Goal: Communication & Community: Participate in discussion

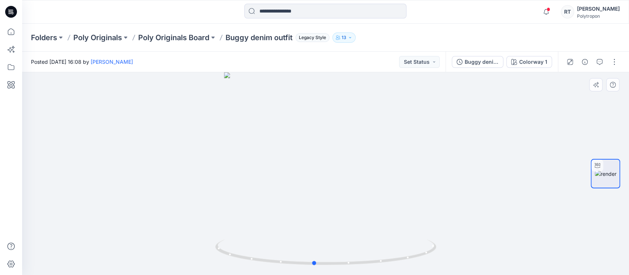
drag, startPoint x: 326, startPoint y: 181, endPoint x: 183, endPoint y: 182, distance: 142.9
click at [183, 182] on div at bounding box center [325, 173] width 607 height 203
drag, startPoint x: 426, startPoint y: 229, endPoint x: 289, endPoint y: 249, distance: 138.4
click at [289, 249] on div at bounding box center [325, 173] width 607 height 203
drag, startPoint x: 326, startPoint y: 180, endPoint x: 310, endPoint y: 150, distance: 34.8
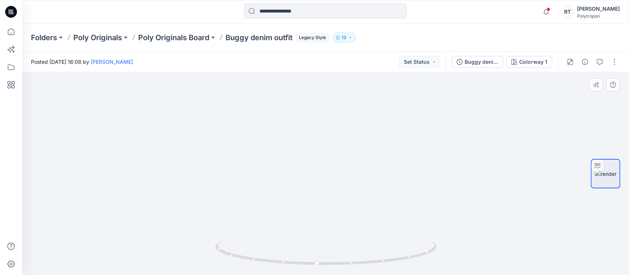
click at [305, 134] on img at bounding box center [295, 15] width 1509 height 519
drag, startPoint x: 363, startPoint y: 211, endPoint x: 294, endPoint y: 184, distance: 73.9
click at [294, 184] on img at bounding box center [215, 7] width 1509 height 536
drag, startPoint x: 333, startPoint y: 216, endPoint x: 351, endPoint y: 131, distance: 86.7
click at [351, 131] on img at bounding box center [279, 9] width 1189 height 531
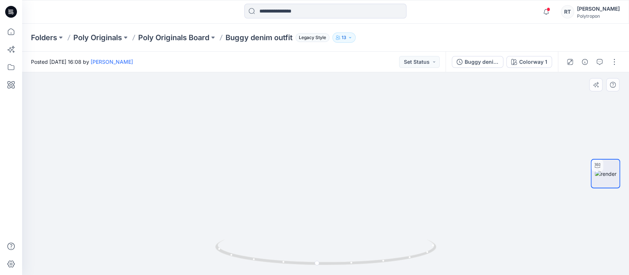
drag, startPoint x: 341, startPoint y: 205, endPoint x: 333, endPoint y: 144, distance: 60.9
click at [333, 144] on img at bounding box center [276, 0] width 1189 height 550
drag, startPoint x: 347, startPoint y: 166, endPoint x: 359, endPoint y: 115, distance: 53.1
drag, startPoint x: 387, startPoint y: 208, endPoint x: 380, endPoint y: 119, distance: 89.5
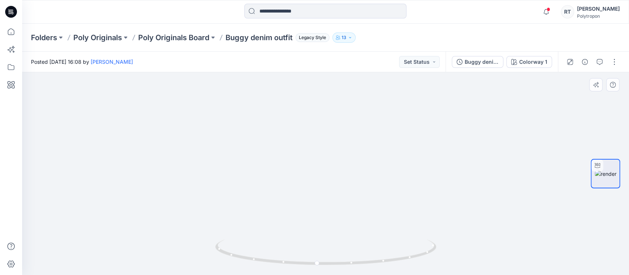
drag, startPoint x: 402, startPoint y: 181, endPoint x: 419, endPoint y: 82, distance: 100.9
drag, startPoint x: 387, startPoint y: 131, endPoint x: 403, endPoint y: 101, distance: 34.4
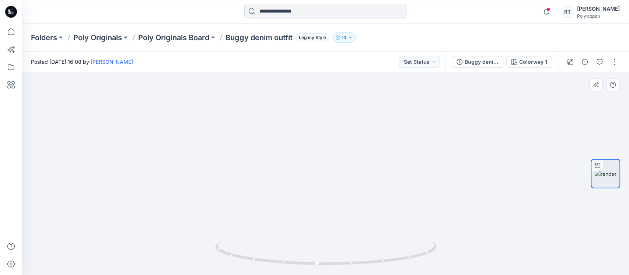
drag, startPoint x: 390, startPoint y: 208, endPoint x: 411, endPoint y: 104, distance: 105.5
drag, startPoint x: 402, startPoint y: 178, endPoint x: 410, endPoint y: 140, distance: 38.4
drag, startPoint x: 342, startPoint y: 167, endPoint x: 368, endPoint y: 216, distance: 55.9
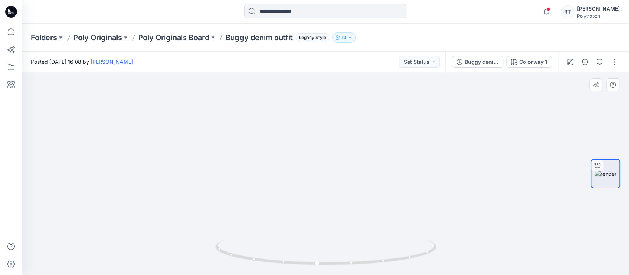
click at [12, 30] on icon at bounding box center [11, 32] width 16 height 16
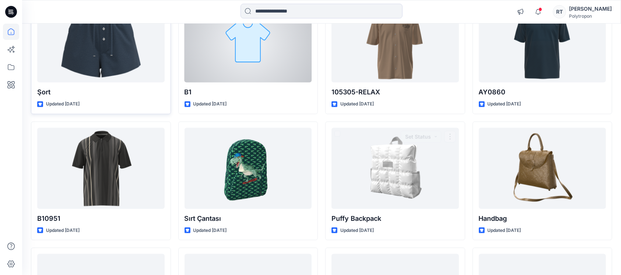
scroll to position [942, 0]
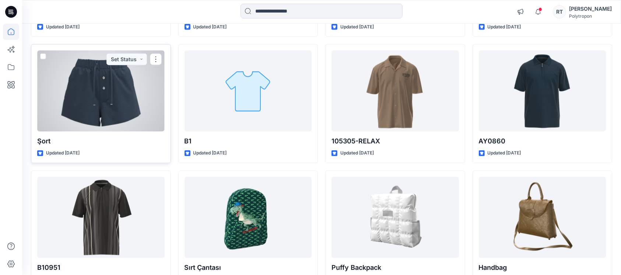
click at [103, 89] on div at bounding box center [100, 90] width 127 height 81
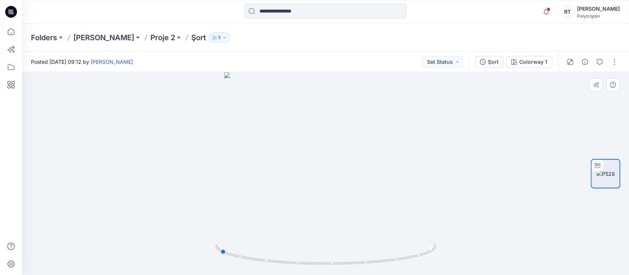
drag, startPoint x: 410, startPoint y: 202, endPoint x: 303, endPoint y: 213, distance: 106.6
click at [303, 213] on div at bounding box center [325, 173] width 607 height 203
drag, startPoint x: 336, startPoint y: 111, endPoint x: 342, endPoint y: 179, distance: 68.7
click at [355, 193] on img at bounding box center [325, 152] width 450 height 246
click at [104, 36] on p "[PERSON_NAME]" at bounding box center [103, 37] width 61 height 10
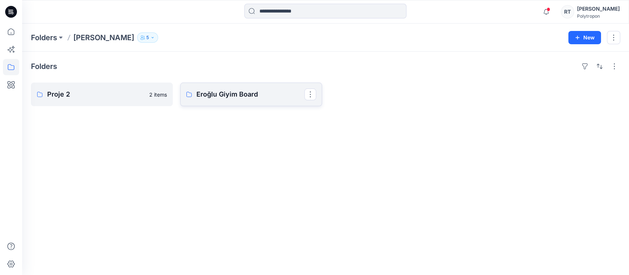
click at [232, 92] on p "Eroğlu Giyim Board" at bounding box center [250, 94] width 108 height 10
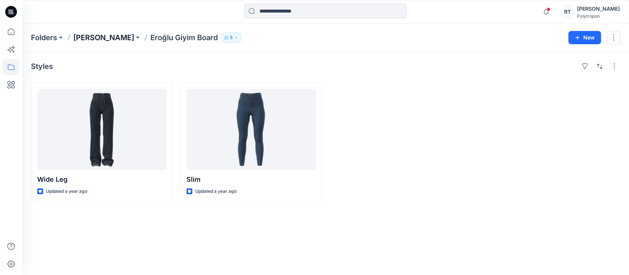
click at [90, 36] on p "[PERSON_NAME]" at bounding box center [103, 37] width 61 height 10
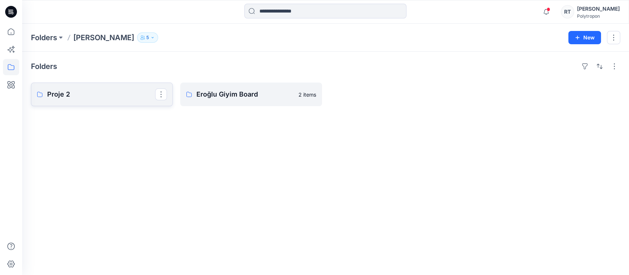
click at [73, 96] on p "Proje 2" at bounding box center [101, 94] width 108 height 10
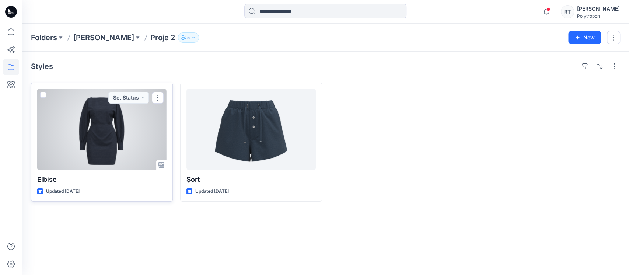
click at [98, 148] on div at bounding box center [101, 129] width 129 height 81
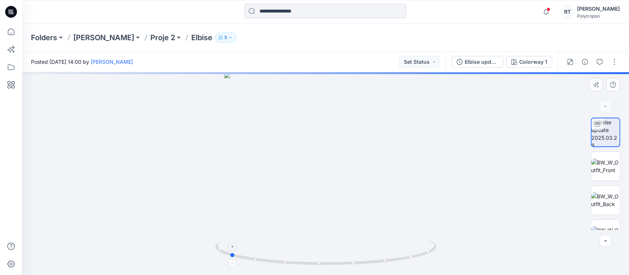
drag, startPoint x: 375, startPoint y: 235, endPoint x: 278, endPoint y: 239, distance: 96.6
click at [278, 239] on div at bounding box center [325, 173] width 607 height 203
drag, startPoint x: 342, startPoint y: 173, endPoint x: 327, endPoint y: 212, distance: 40.9
click at [607, 162] on img at bounding box center [605, 165] width 29 height 15
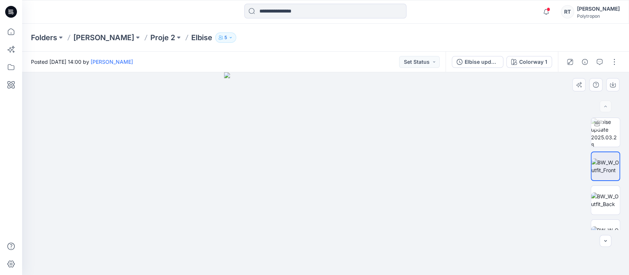
drag, startPoint x: 422, startPoint y: 169, endPoint x: 308, endPoint y: 177, distance: 114.8
click at [308, 177] on div at bounding box center [325, 173] width 607 height 203
drag, startPoint x: 355, startPoint y: 208, endPoint x: 321, endPoint y: 204, distance: 33.7
click at [321, 204] on img at bounding box center [325, 173] width 203 height 203
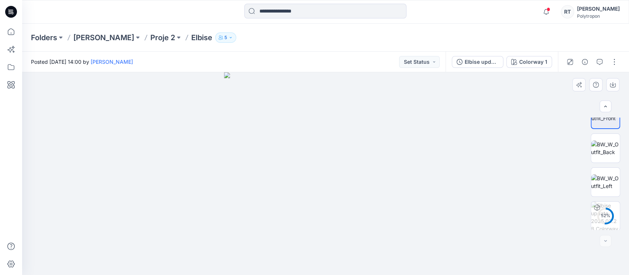
scroll to position [53, 0]
click at [604, 178] on img at bounding box center [605, 180] width 29 height 15
drag, startPoint x: 343, startPoint y: 166, endPoint x: 283, endPoint y: 170, distance: 60.1
click at [283, 170] on img at bounding box center [325, 173] width 203 height 203
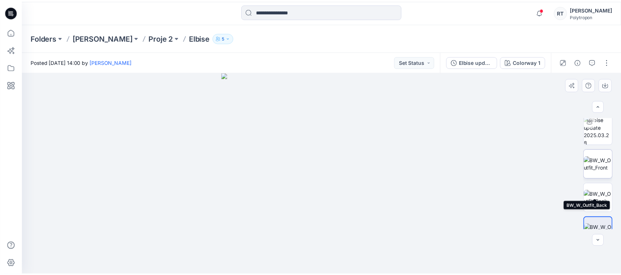
scroll to position [0, 0]
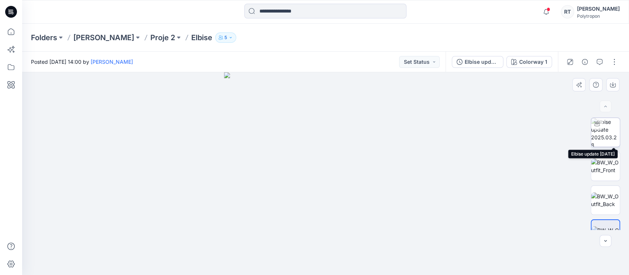
click at [605, 137] on img at bounding box center [605, 132] width 29 height 29
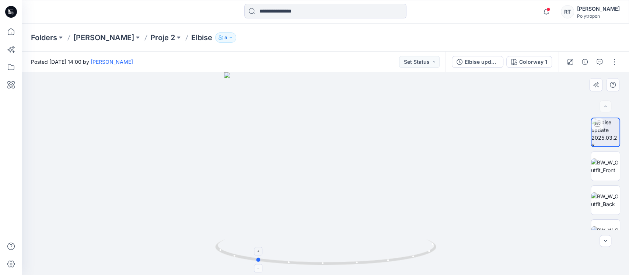
drag, startPoint x: 404, startPoint y: 233, endPoint x: 334, endPoint y: 250, distance: 71.6
click at [334, 250] on div at bounding box center [325, 173] width 607 height 203
drag, startPoint x: 419, startPoint y: 250, endPoint x: 362, endPoint y: 259, distance: 57.8
click at [362, 259] on icon at bounding box center [326, 253] width 223 height 28
drag, startPoint x: 265, startPoint y: 141, endPoint x: 321, endPoint y: 225, distance: 100.4
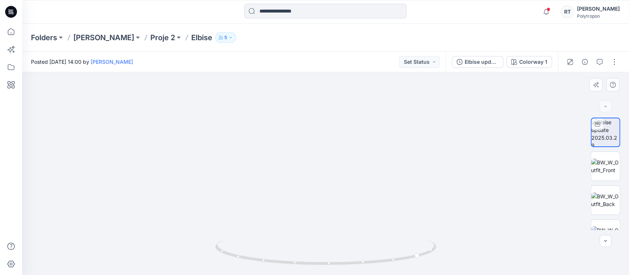
click at [573, 62] on button "button" at bounding box center [570, 62] width 12 height 12
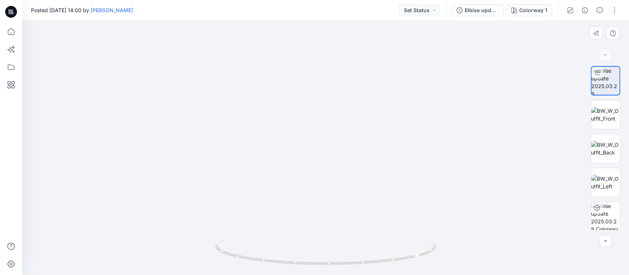
drag, startPoint x: 482, startPoint y: 166, endPoint x: 449, endPoint y: 75, distance: 97.5
drag, startPoint x: 378, startPoint y: 194, endPoint x: 459, endPoint y: 133, distance: 102.0
drag, startPoint x: 415, startPoint y: 152, endPoint x: 326, endPoint y: 61, distance: 127.4
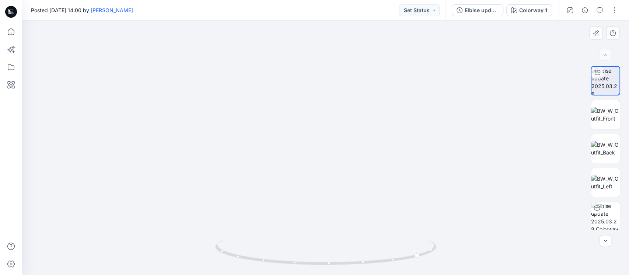
drag, startPoint x: 340, startPoint y: 161, endPoint x: 336, endPoint y: 119, distance: 43.0
drag, startPoint x: 335, startPoint y: 160, endPoint x: 427, endPoint y: 217, distance: 107.9
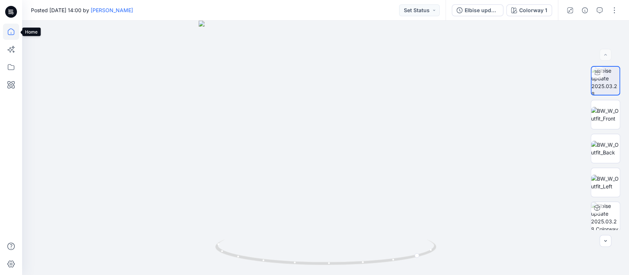
click at [12, 31] on icon at bounding box center [11, 32] width 16 height 16
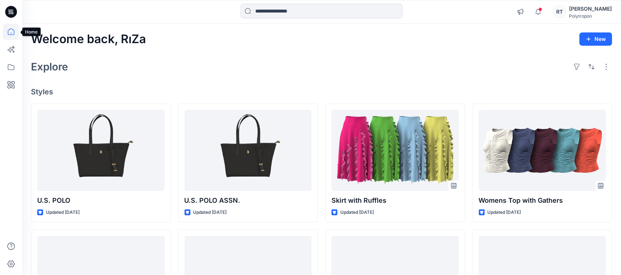
click at [11, 30] on icon at bounding box center [11, 32] width 16 height 16
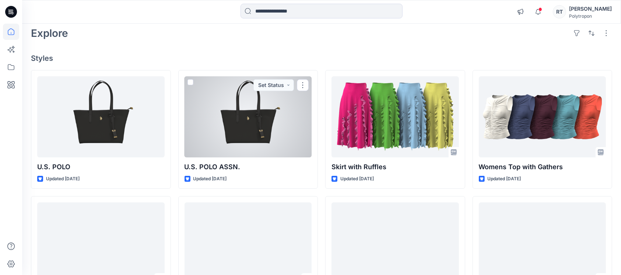
scroll to position [49, 0]
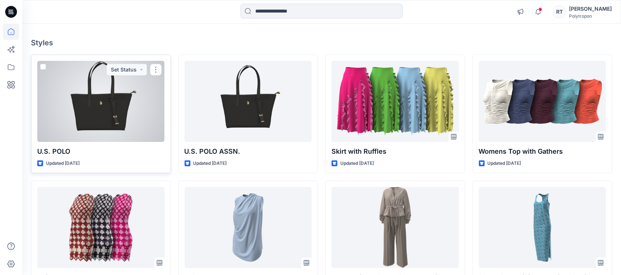
click at [125, 114] on div at bounding box center [100, 101] width 127 height 81
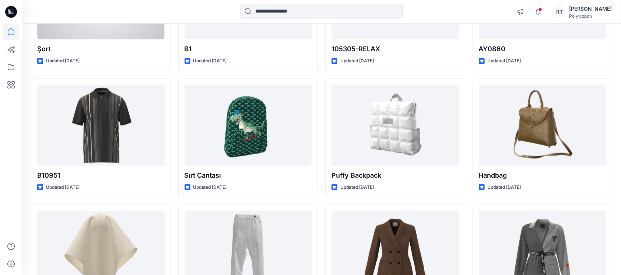
scroll to position [1026, 0]
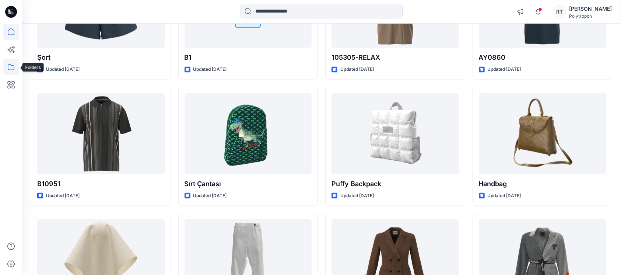
click at [12, 69] on icon at bounding box center [11, 67] width 16 height 16
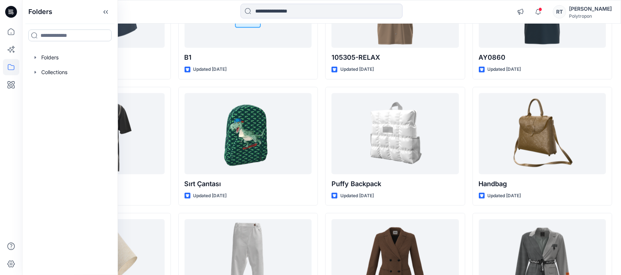
click at [71, 37] on input at bounding box center [69, 35] width 83 height 12
click at [56, 60] on div at bounding box center [70, 57] width 84 height 15
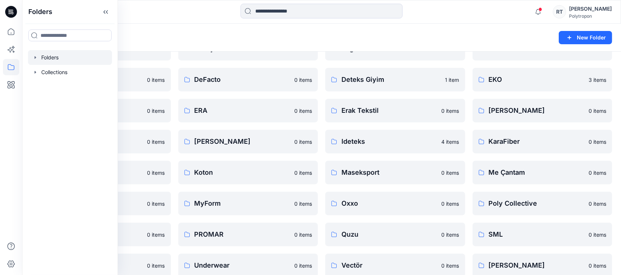
scroll to position [86, 0]
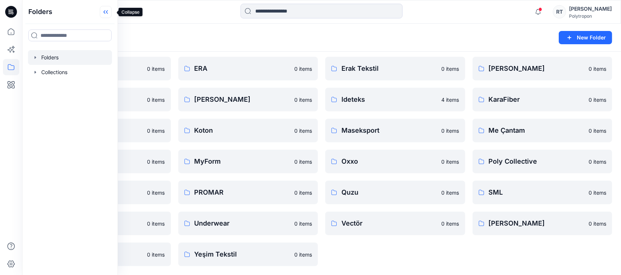
click at [112, 11] on icon at bounding box center [106, 12] width 12 height 12
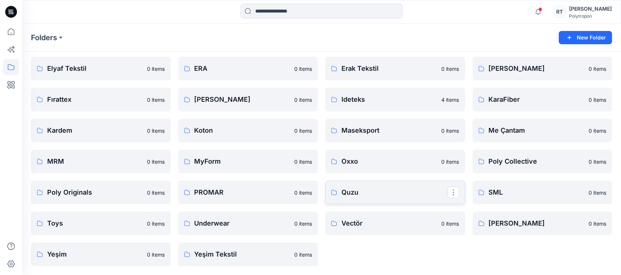
click at [353, 194] on p "Quzu" at bounding box center [394, 192] width 106 height 10
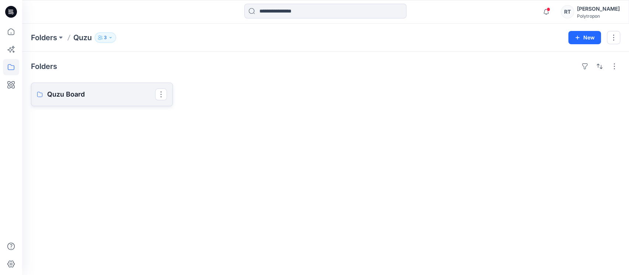
click at [85, 92] on p "Quzu Board" at bounding box center [101, 94] width 108 height 10
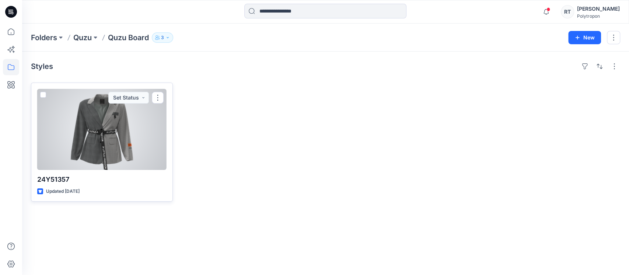
click at [110, 137] on div at bounding box center [101, 129] width 129 height 81
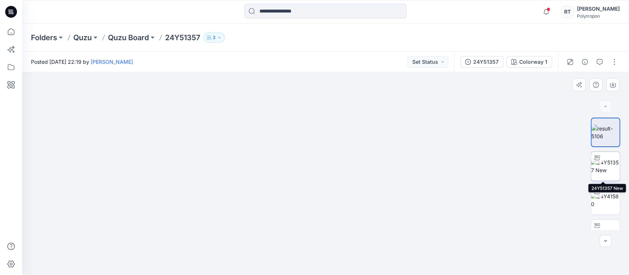
click at [607, 169] on img at bounding box center [605, 165] width 29 height 15
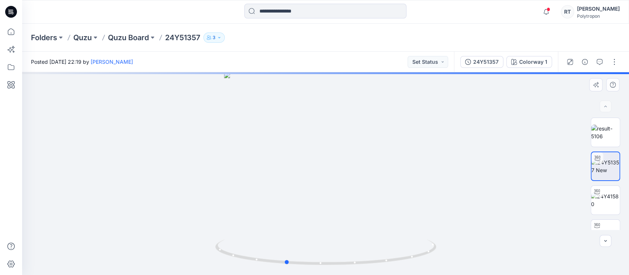
drag, startPoint x: 430, startPoint y: 220, endPoint x: 390, endPoint y: 218, distance: 40.2
click at [390, 218] on div at bounding box center [325, 173] width 607 height 203
drag, startPoint x: 310, startPoint y: 196, endPoint x: 337, endPoint y: 107, distance: 93.1
drag, startPoint x: 364, startPoint y: 194, endPoint x: 513, endPoint y: 184, distance: 149.9
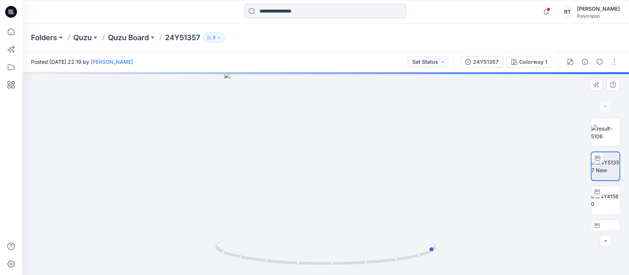
click at [513, 184] on div at bounding box center [325, 173] width 607 height 203
click at [610, 193] on img at bounding box center [605, 199] width 29 height 15
drag, startPoint x: 383, startPoint y: 249, endPoint x: 280, endPoint y: 258, distance: 103.5
click at [280, 258] on icon at bounding box center [326, 253] width 223 height 28
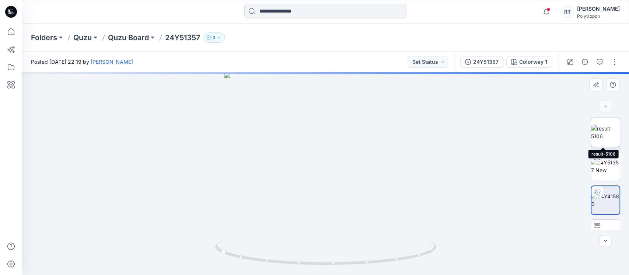
click at [604, 133] on img at bounding box center [605, 131] width 29 height 15
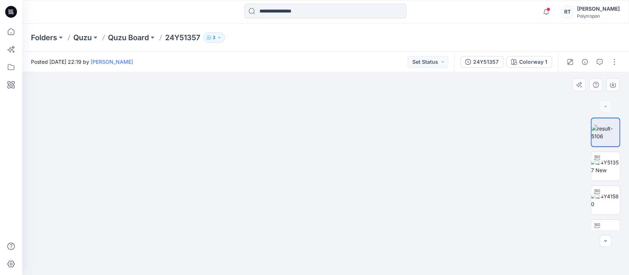
drag, startPoint x: 332, startPoint y: 123, endPoint x: 336, endPoint y: 227, distance: 103.9
drag, startPoint x: 337, startPoint y: 133, endPoint x: 348, endPoint y: 249, distance: 115.8
drag, startPoint x: 366, startPoint y: 146, endPoint x: 359, endPoint y: 260, distance: 114.0
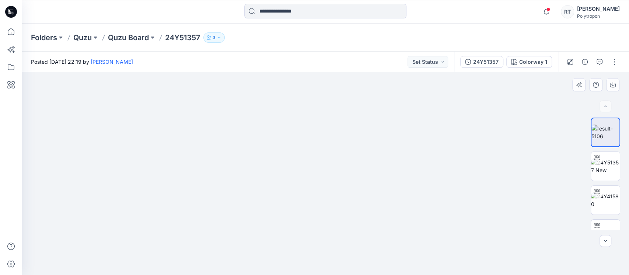
click at [359, 260] on img at bounding box center [334, 52] width 974 height 446
drag, startPoint x: 340, startPoint y: 170, endPoint x: 335, endPoint y: 252, distance: 81.5
click at [334, 273] on img at bounding box center [326, 95] width 974 height 360
drag, startPoint x: 329, startPoint y: 225, endPoint x: 322, endPoint y: 136, distance: 90.2
click at [323, 137] on img at bounding box center [325, 120] width 974 height 309
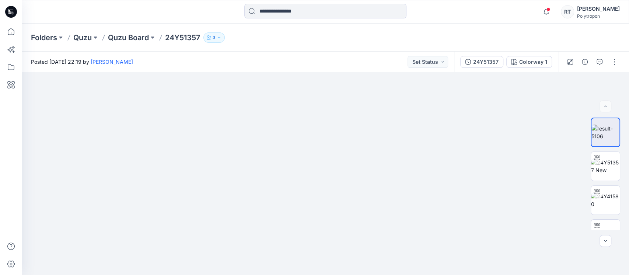
drag, startPoint x: 361, startPoint y: 226, endPoint x: 359, endPoint y: 57, distance: 169.1
click at [359, 59] on div "Posted [DATE] 22:19 by [PERSON_NAME] Set Status 24Y51357 Colorway 1 Colorway 1 …" at bounding box center [325, 163] width 607 height 223
drag, startPoint x: 369, startPoint y: 196, endPoint x: 371, endPoint y: 74, distance: 121.5
drag, startPoint x: 376, startPoint y: 175, endPoint x: 386, endPoint y: 46, distance: 129.6
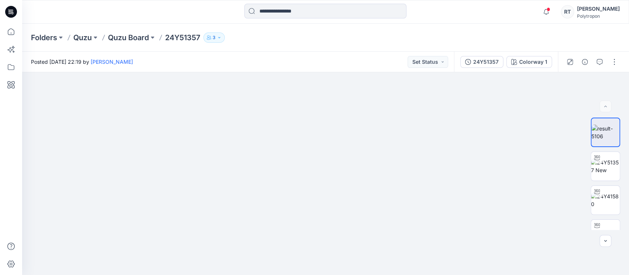
click at [385, 47] on div "Folders Quzu Quzu Board 24Y51357 3 Posted [DATE] 22:19 by [PERSON_NAME] Set Sta…" at bounding box center [325, 149] width 607 height 251
drag, startPoint x: 400, startPoint y: 156, endPoint x: 400, endPoint y: 28, distance: 128.2
click at [399, 34] on div "Folders Quzu Quzu Board 24Y51357 3 Posted [DATE] 22:19 by [PERSON_NAME] Set Sta…" at bounding box center [325, 149] width 607 height 251
drag, startPoint x: 415, startPoint y: 213, endPoint x: 400, endPoint y: 67, distance: 145.9
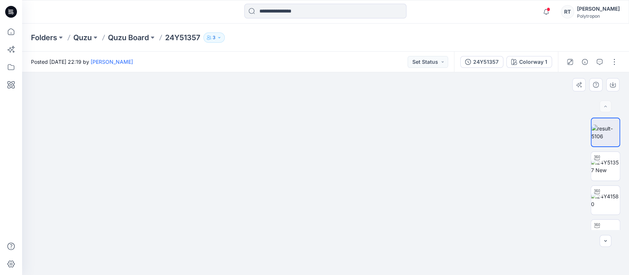
drag, startPoint x: 401, startPoint y: 242, endPoint x: 405, endPoint y: 97, distance: 144.5
drag, startPoint x: 409, startPoint y: 95, endPoint x: 417, endPoint y: 294, distance: 199.0
click at [417, 274] on html "Notifications [PERSON_NAME] has invited you to the Folder Acarlar Çanta [DATE] …" at bounding box center [314, 137] width 629 height 275
drag, startPoint x: 404, startPoint y: 287, endPoint x: 406, endPoint y: 294, distance: 6.6
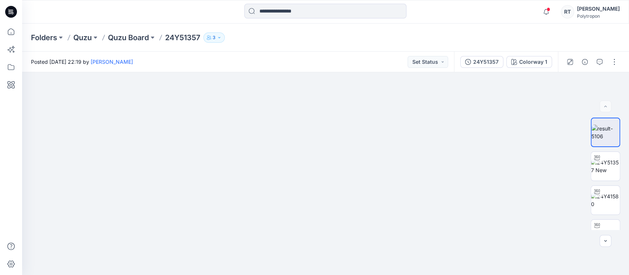
click at [406, 274] on html "Notifications [PERSON_NAME] has invited you to the Folder Acarlar Çanta [DATE] …" at bounding box center [314, 137] width 629 height 275
drag, startPoint x: 418, startPoint y: 284, endPoint x: 424, endPoint y: 294, distance: 11.1
click at [424, 274] on html "Notifications [PERSON_NAME] has invited you to the Folder Acarlar Çanta [DATE] …" at bounding box center [314, 137] width 629 height 275
drag, startPoint x: 421, startPoint y: 169, endPoint x: 432, endPoint y: 264, distance: 95.0
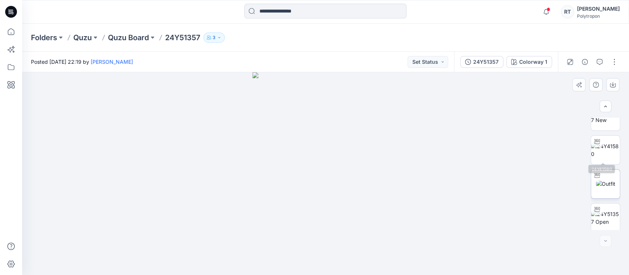
scroll to position [53, 0]
click at [602, 214] on img at bounding box center [605, 214] width 29 height 15
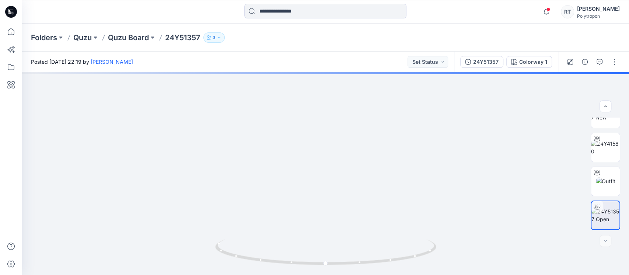
drag, startPoint x: 369, startPoint y: 101, endPoint x: 336, endPoint y: 62, distance: 51.0
click at [296, 25] on div "Folders Quzu Quzu Board 24Y51357 3 Posted [DATE] 22:19 by [PERSON_NAME] Set Sta…" at bounding box center [325, 149] width 607 height 251
drag, startPoint x: 398, startPoint y: 221, endPoint x: 389, endPoint y: 72, distance: 149.5
click at [382, 69] on div "Posted [DATE] 22:19 by [PERSON_NAME] Set Status 24Y51357 Colorway 1 Colorway 1 …" at bounding box center [325, 163] width 607 height 223
drag, startPoint x: 386, startPoint y: 173, endPoint x: 514, endPoint y: 123, distance: 137.3
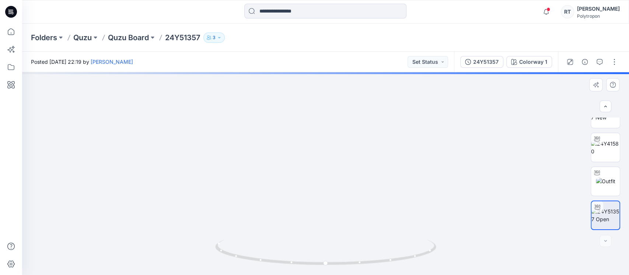
drag, startPoint x: 380, startPoint y: 157, endPoint x: 448, endPoint y: 215, distance: 89.1
click at [568, 62] on icon "button" at bounding box center [570, 62] width 4 height 4
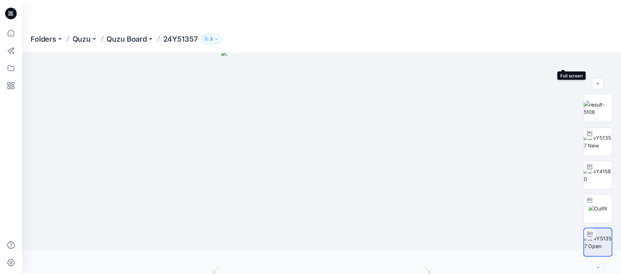
scroll to position [1, 0]
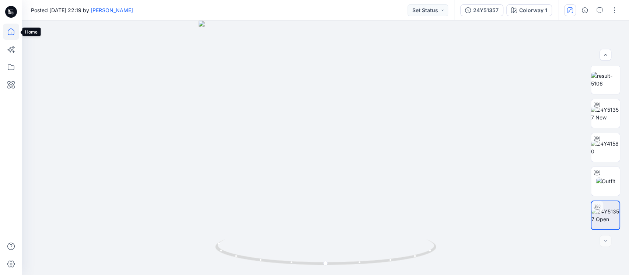
click at [12, 33] on icon at bounding box center [11, 32] width 16 height 16
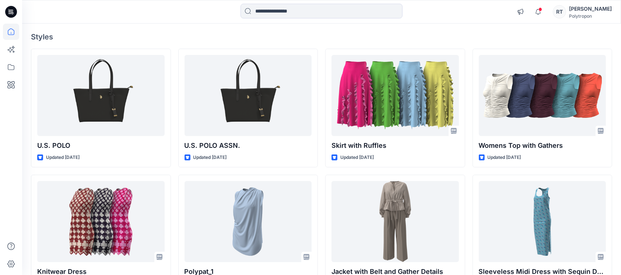
scroll to position [98, 0]
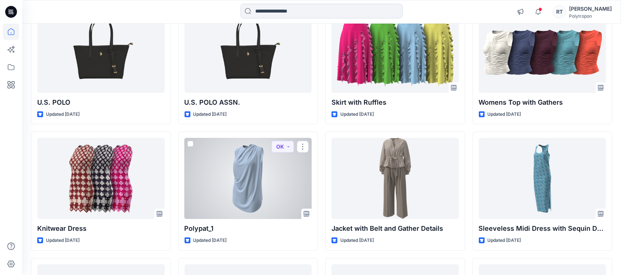
click at [267, 175] on div at bounding box center [248, 178] width 127 height 81
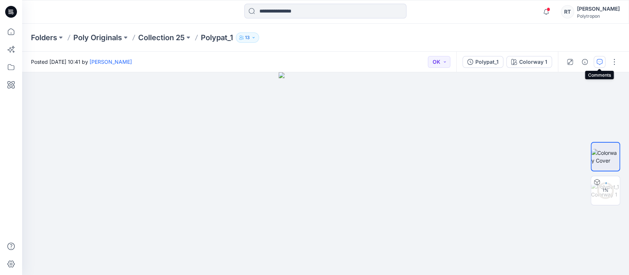
click at [600, 62] on icon "button" at bounding box center [599, 62] width 6 height 6
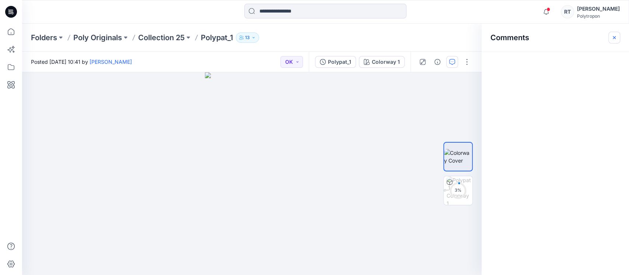
click at [611, 36] on icon "button" at bounding box center [614, 38] width 6 height 6
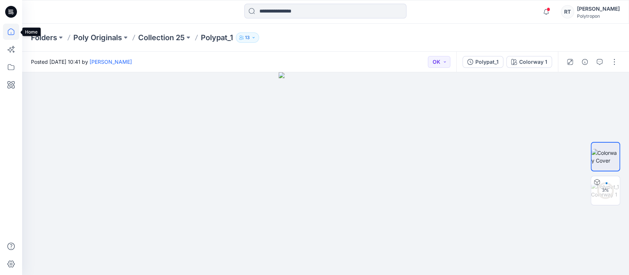
click at [9, 31] on icon at bounding box center [11, 32] width 16 height 16
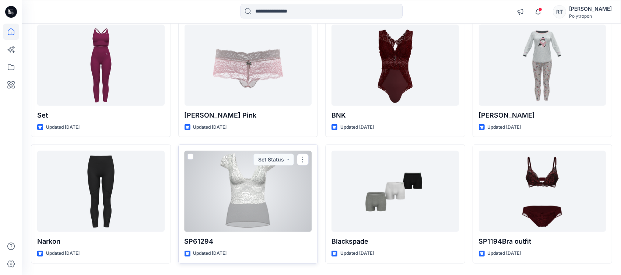
scroll to position [613, 0]
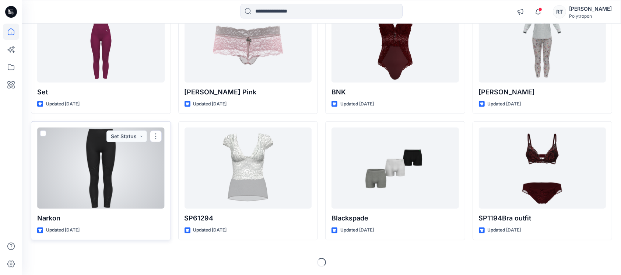
click at [113, 163] on div at bounding box center [100, 167] width 127 height 81
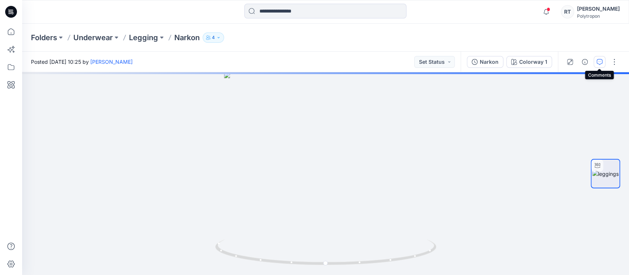
click at [601, 60] on icon "button" at bounding box center [599, 62] width 6 height 6
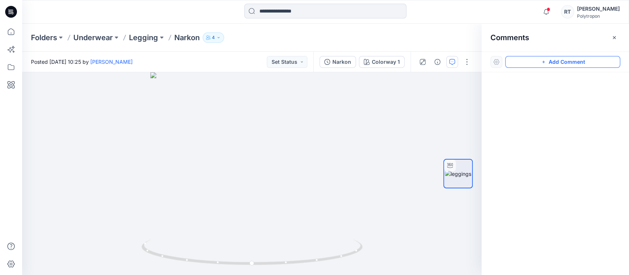
click at [543, 63] on icon "button" at bounding box center [543, 62] width 3 height 3
click at [274, 90] on div "1" at bounding box center [251, 173] width 459 height 203
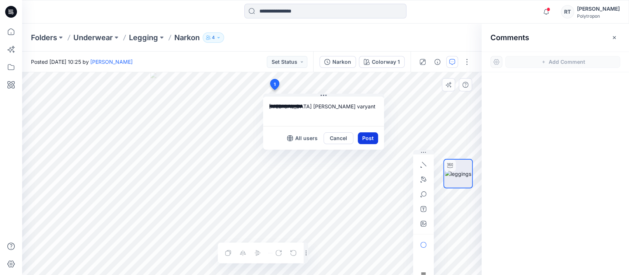
type textarea "**********"
click at [366, 142] on button "Post" at bounding box center [368, 138] width 20 height 12
